Goal: Transaction & Acquisition: Purchase product/service

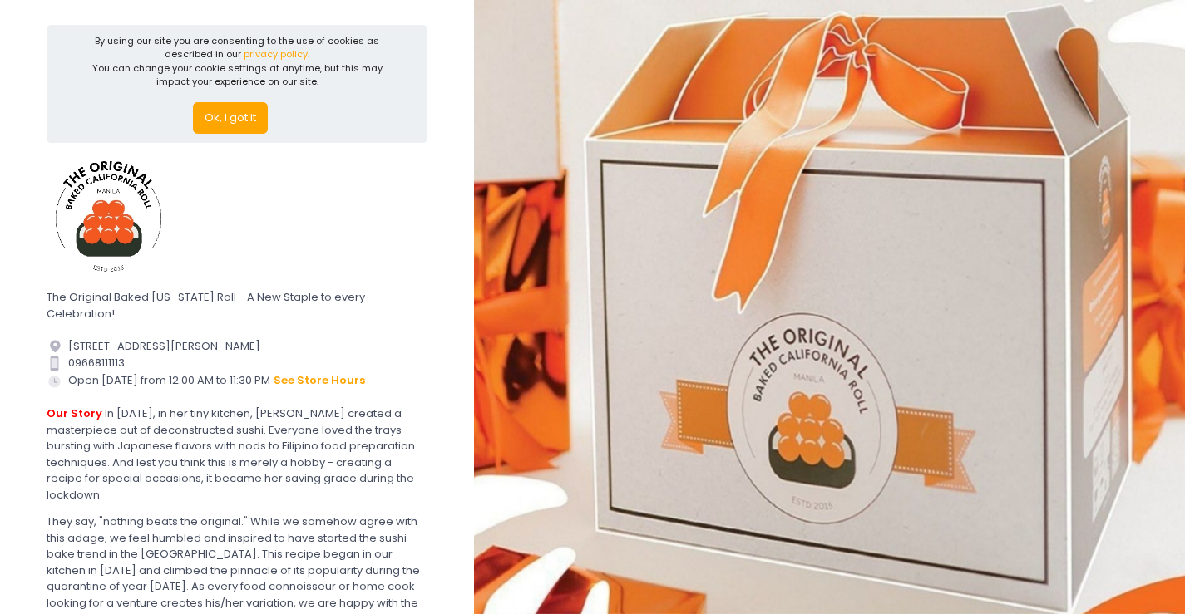
click at [227, 116] on button "Ok, I got it" at bounding box center [230, 118] width 75 height 32
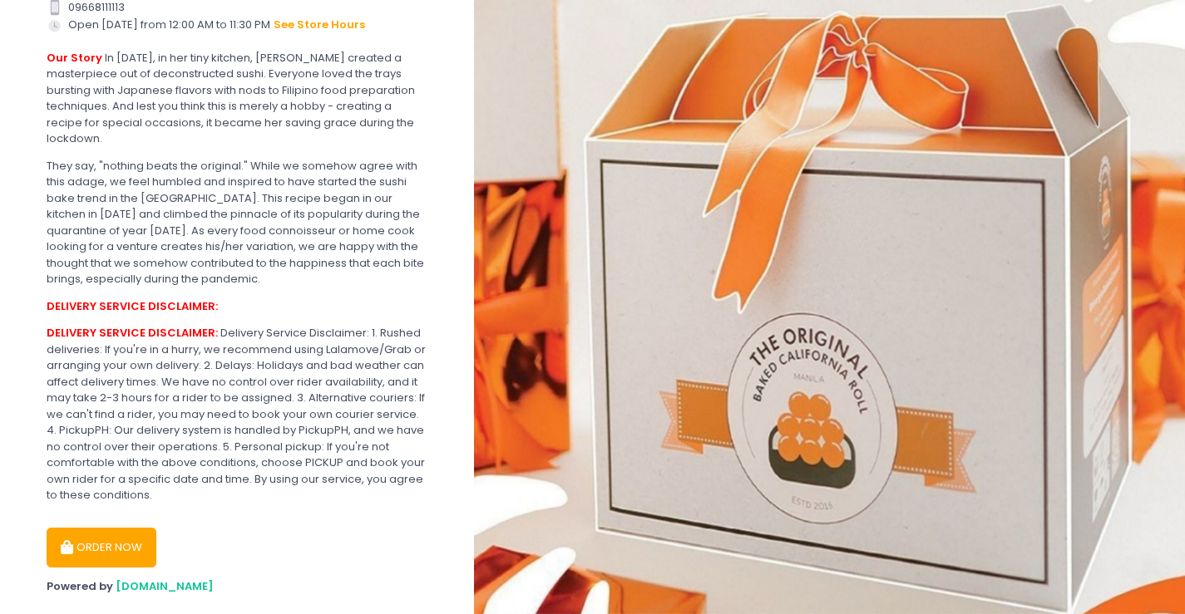
scroll to position [249, 0]
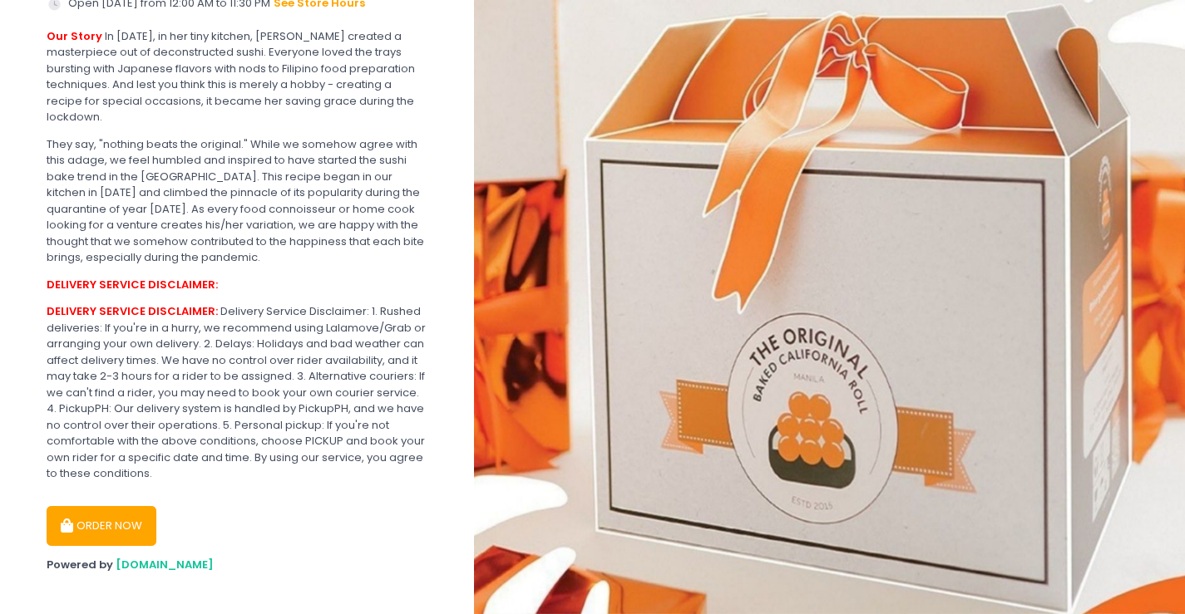
click at [97, 506] on button "ORDER NOW" at bounding box center [102, 526] width 110 height 40
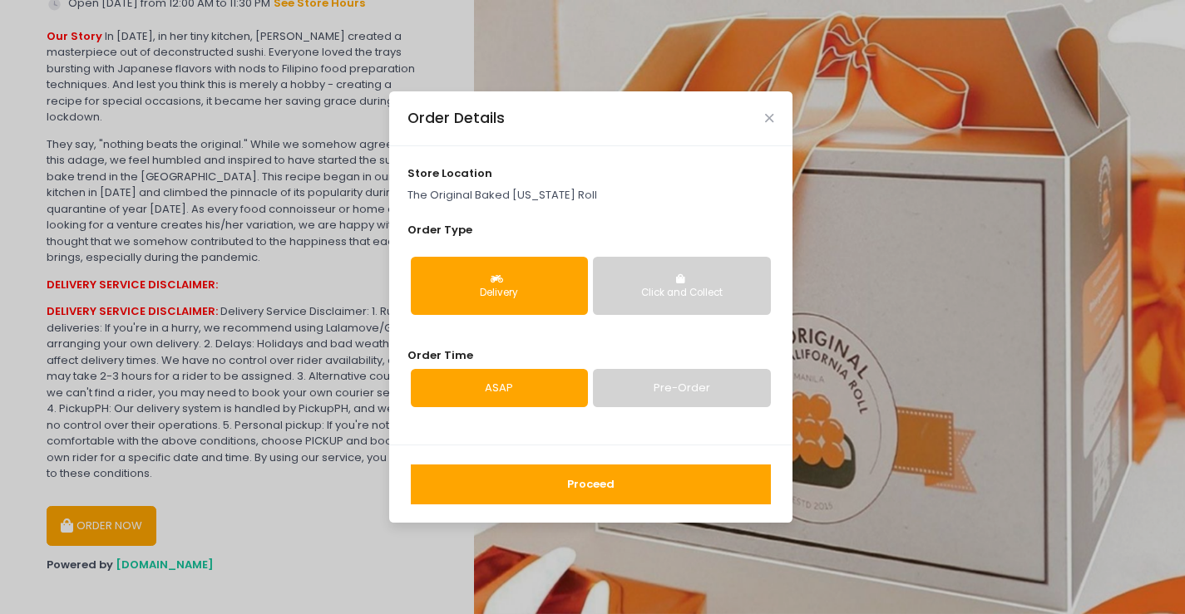
click at [550, 291] on div "Delivery" at bounding box center [499, 293] width 154 height 15
click at [578, 472] on button "Proceed" at bounding box center [591, 485] width 360 height 40
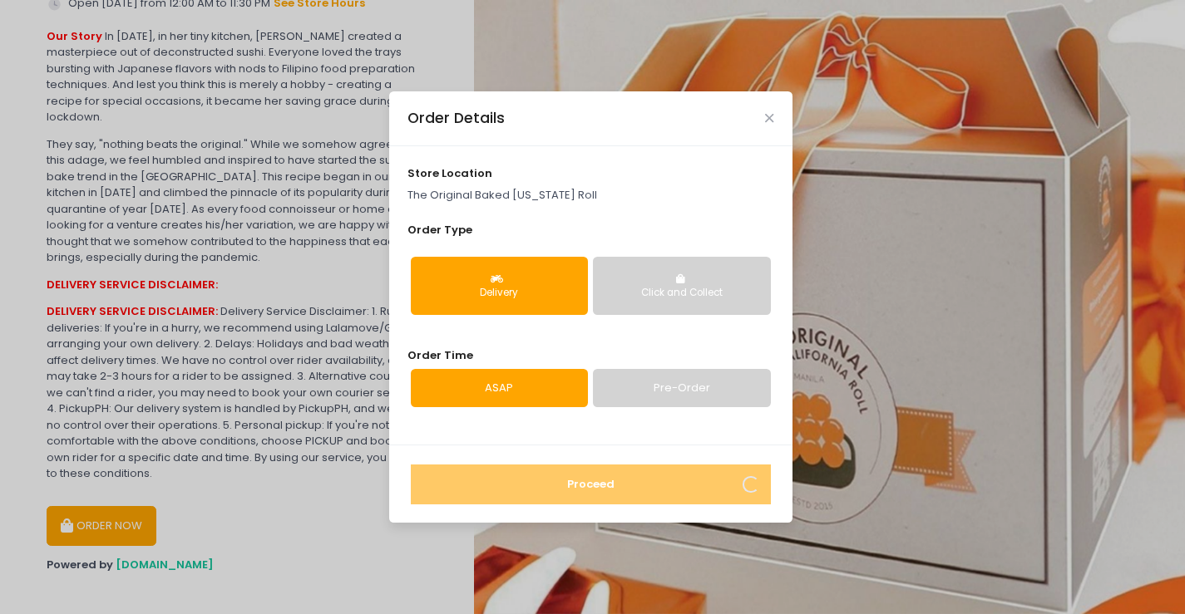
click at [762, 114] on div "Order Details" at bounding box center [590, 118] width 403 height 55
click at [765, 121] on icon "Close" at bounding box center [769, 118] width 8 height 12
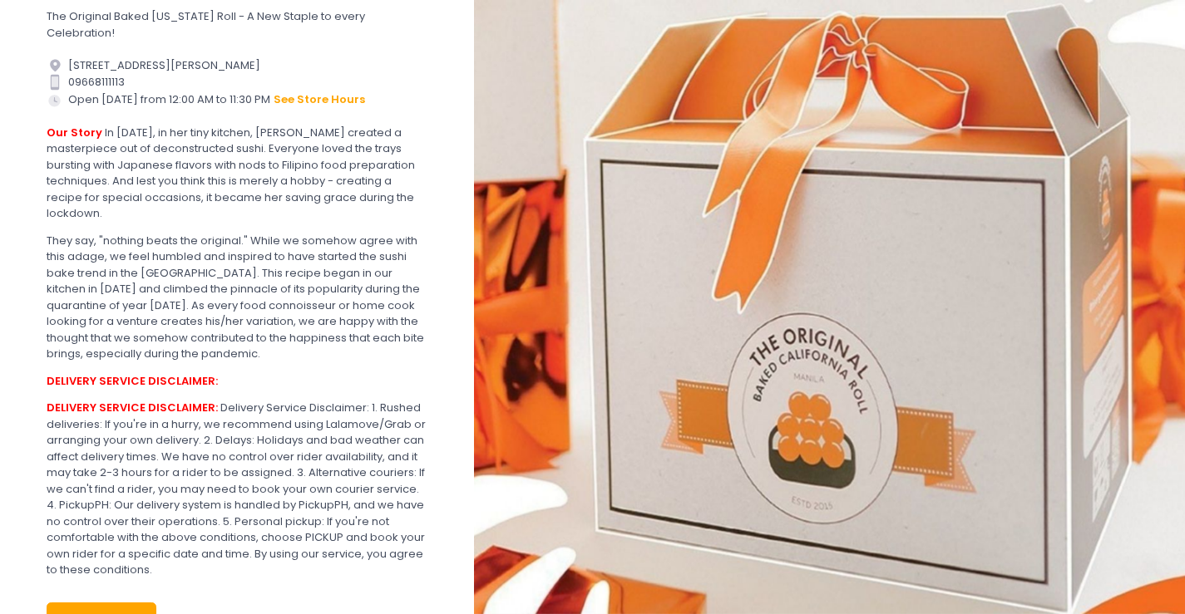
scroll to position [82, 0]
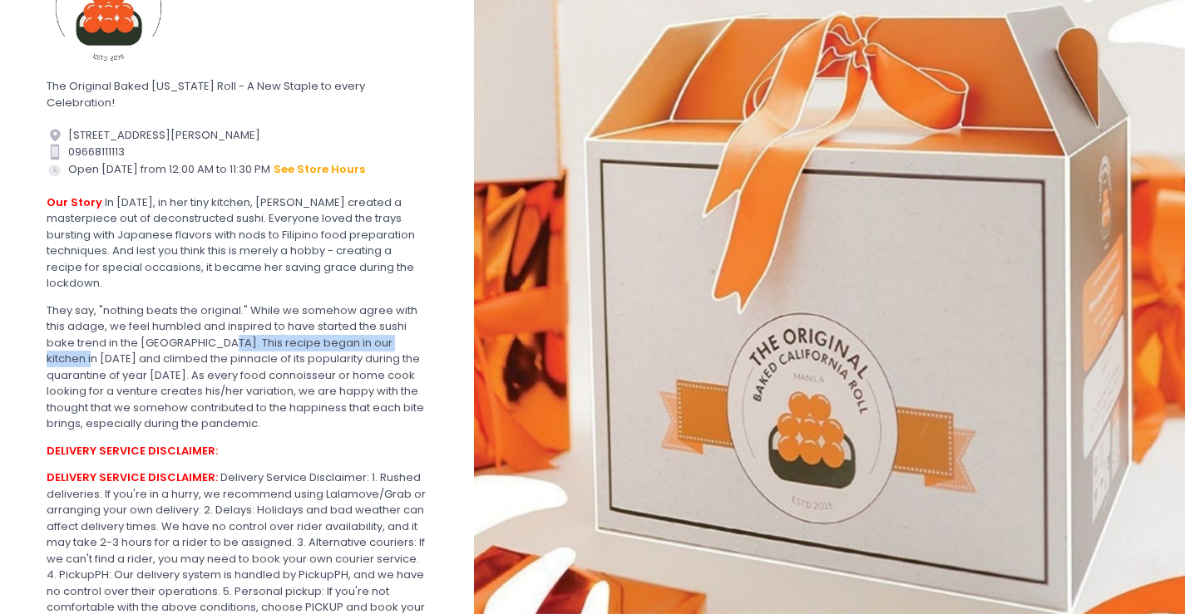
drag, startPoint x: 413, startPoint y: 328, endPoint x: 182, endPoint y: 355, distance: 232.6
click at [210, 333] on div "They say, "nothing beats the original." While we somehow agree with this adage,…" at bounding box center [237, 368] width 381 height 130
drag, startPoint x: 75, startPoint y: 361, endPoint x: 101, endPoint y: 366, distance: 26.2
click at [101, 366] on div "They say, "nothing beats the original." While we somehow agree with this adage,…" at bounding box center [237, 368] width 381 height 130
click at [247, 348] on div "They say, "nothing beats the original." While we somehow agree with this adage,…" at bounding box center [237, 368] width 381 height 130
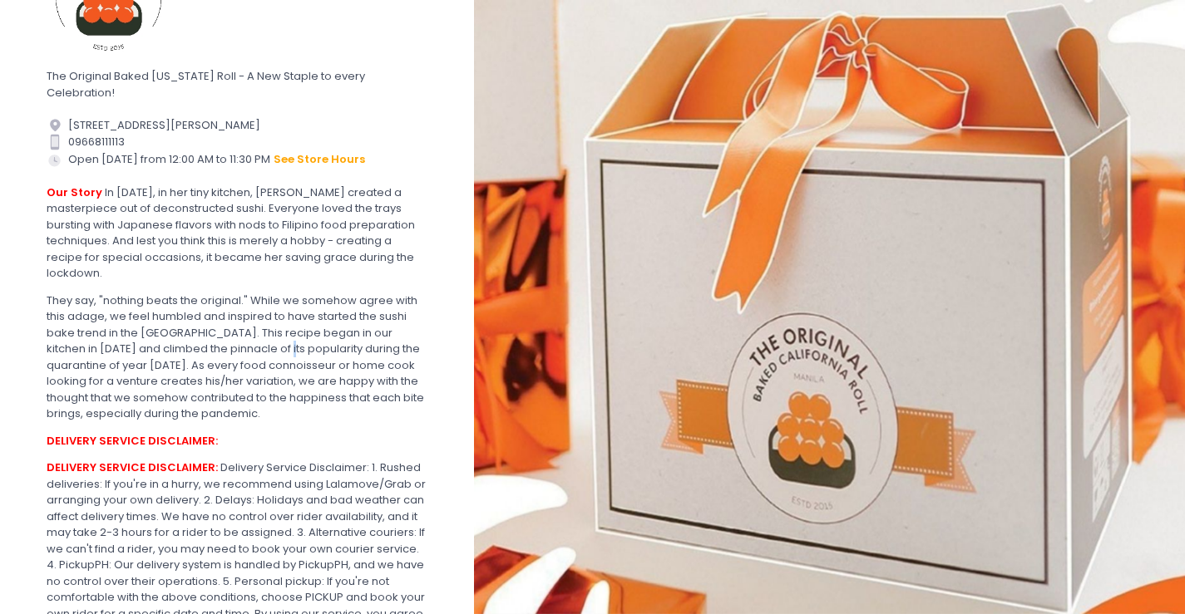
scroll to position [0, 0]
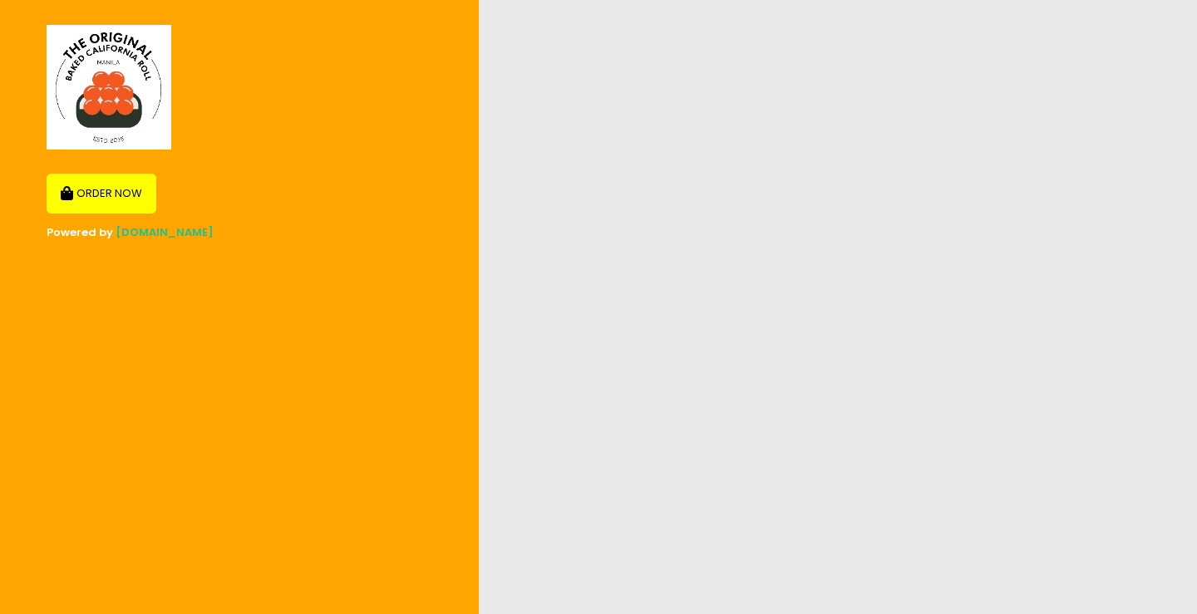
click at [143, 234] on span "[DOMAIN_NAME]" at bounding box center [165, 232] width 98 height 16
click at [124, 184] on button "ORDER NOW" at bounding box center [102, 194] width 110 height 40
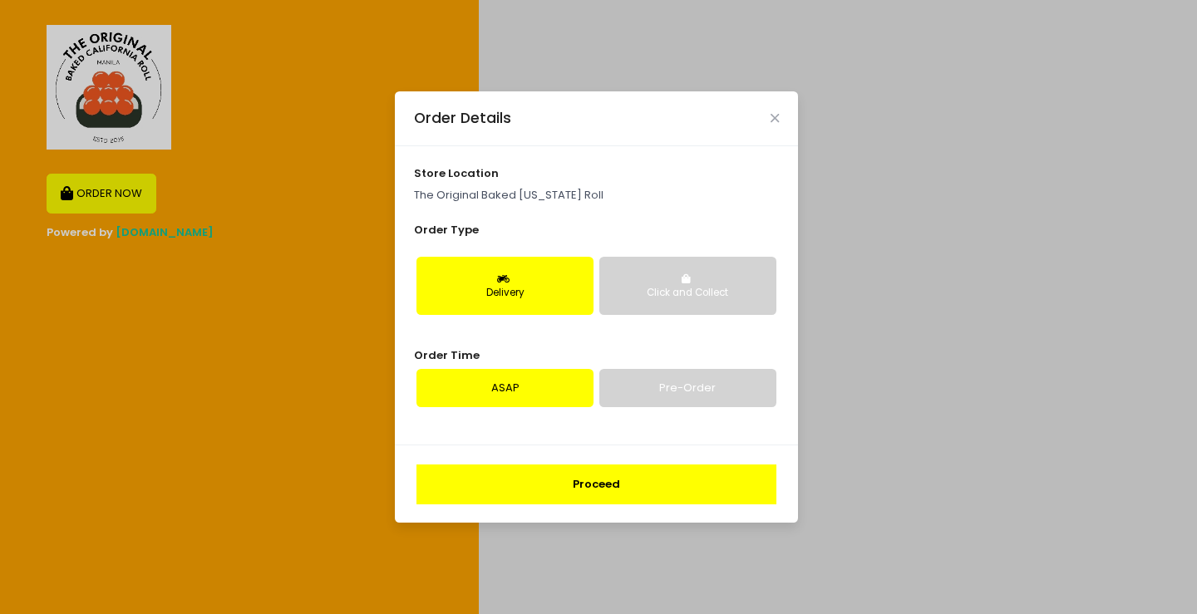
click at [521, 298] on div "Delivery" at bounding box center [505, 293] width 154 height 15
click at [661, 505] on div "Proceed" at bounding box center [596, 484] width 403 height 78
click at [651, 486] on button "Proceed" at bounding box center [597, 485] width 360 height 40
